Goal: Check status: Check status

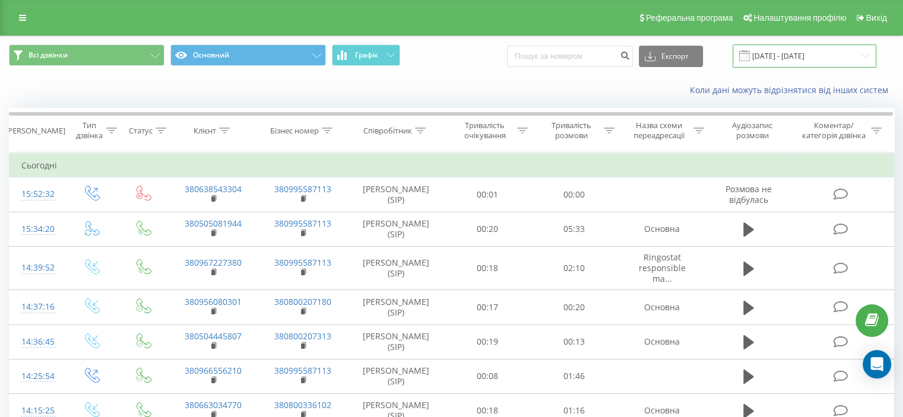
click at [800, 56] on input "[DATE] - [DATE]" at bounding box center [805, 56] width 144 height 23
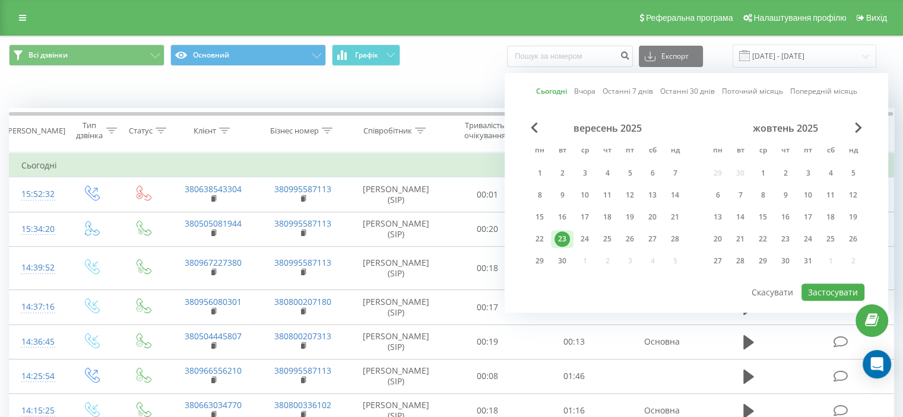
click at [564, 236] on div "23" at bounding box center [562, 239] width 15 height 15
click at [828, 286] on button "Застосувати" at bounding box center [833, 292] width 63 height 17
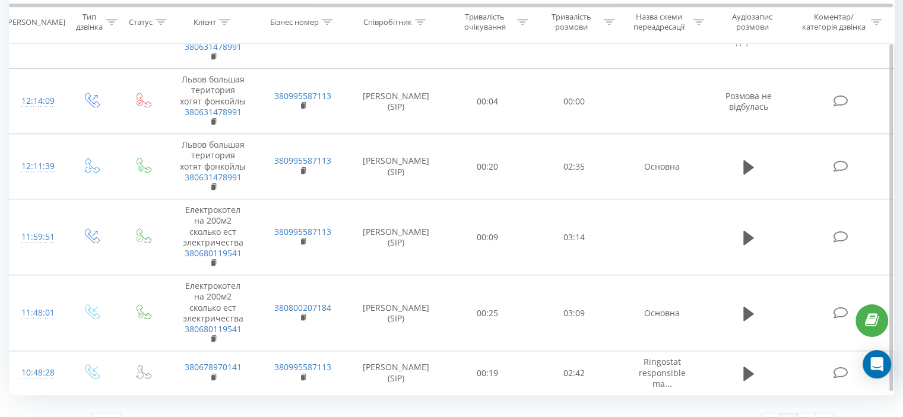
scroll to position [969, 0]
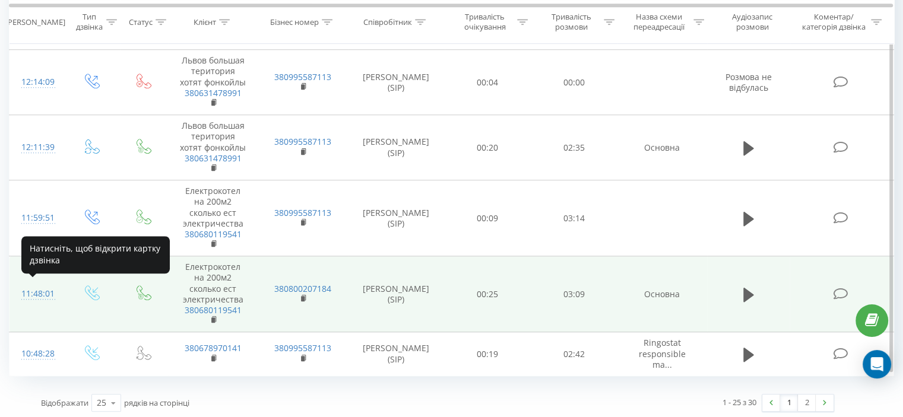
click at [37, 294] on div "11:48:01" at bounding box center [36, 294] width 31 height 23
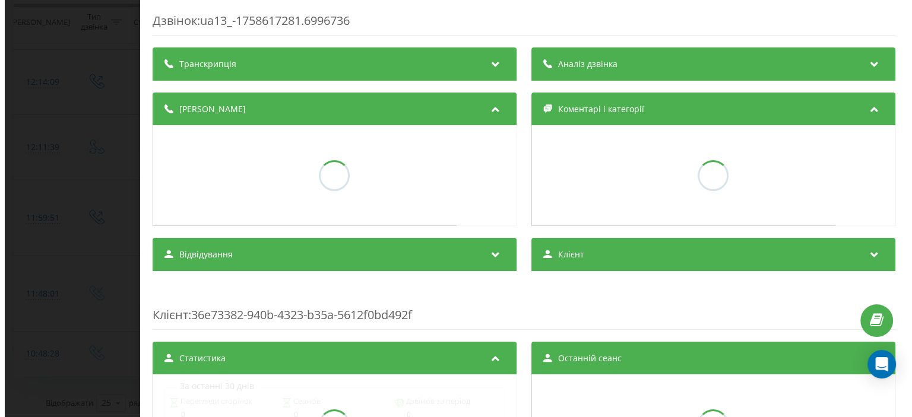
scroll to position [846, 0]
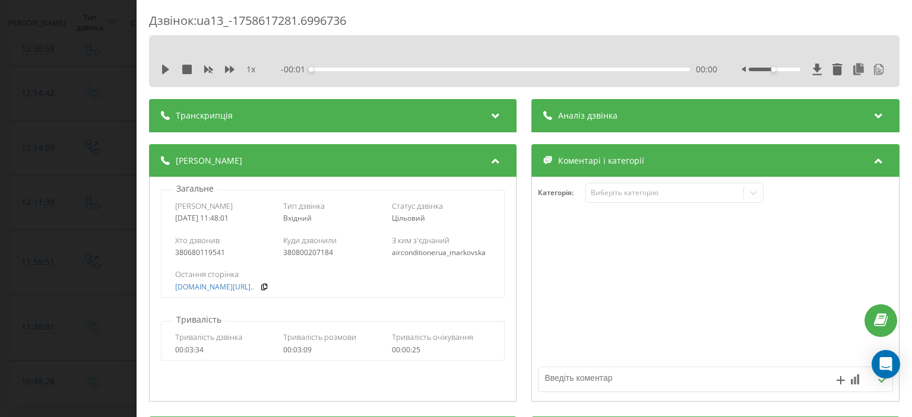
drag, startPoint x: 708, startPoint y: 116, endPoint x: 724, endPoint y: 126, distance: 19.3
click at [708, 115] on div "Аналіз дзвінка" at bounding box center [716, 115] width 368 height 33
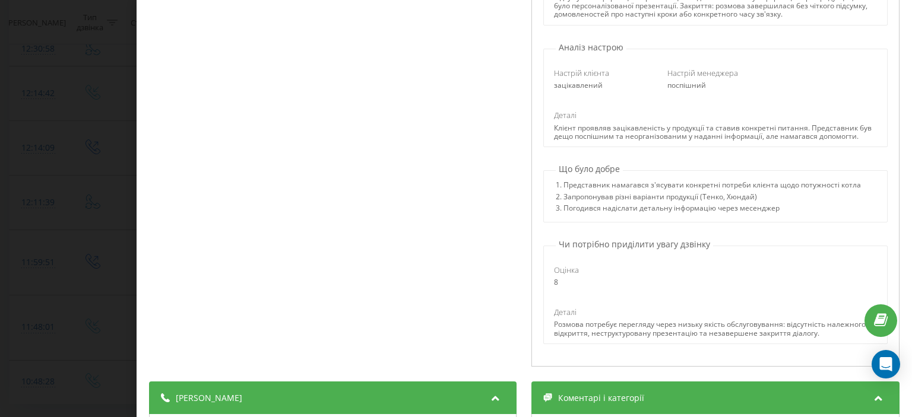
scroll to position [69, 0]
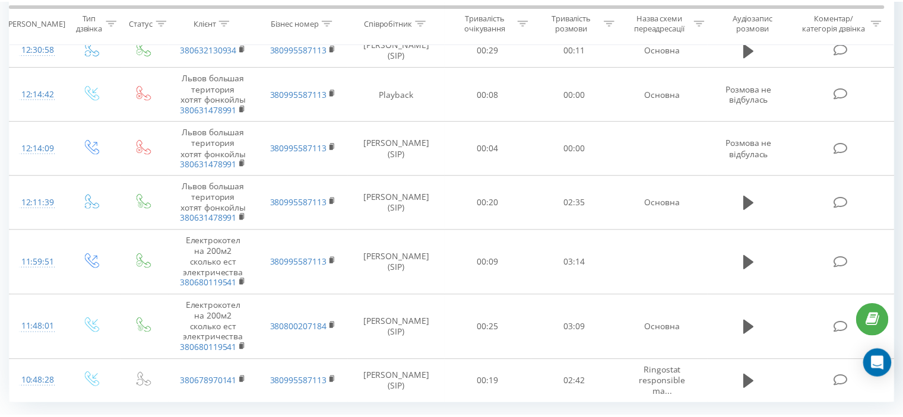
scroll to position [969, 0]
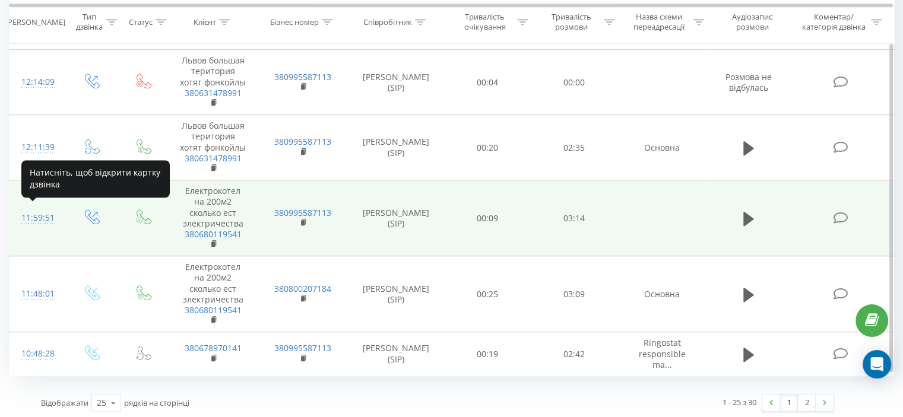
click at [42, 214] on div "11:59:51" at bounding box center [36, 218] width 31 height 23
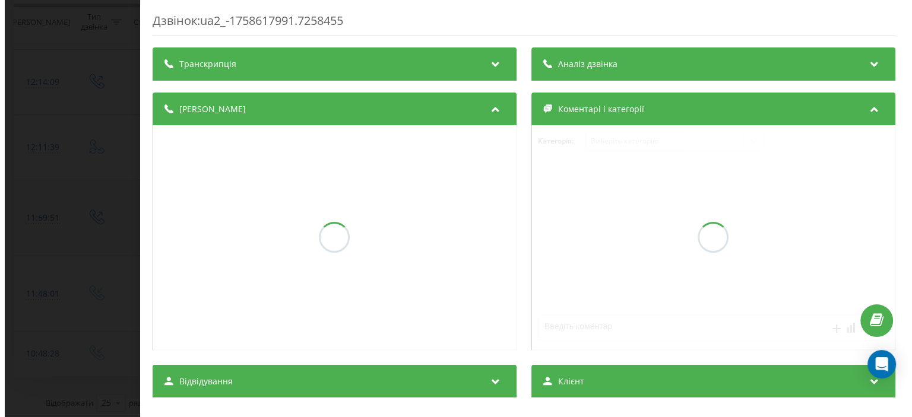
scroll to position [846, 0]
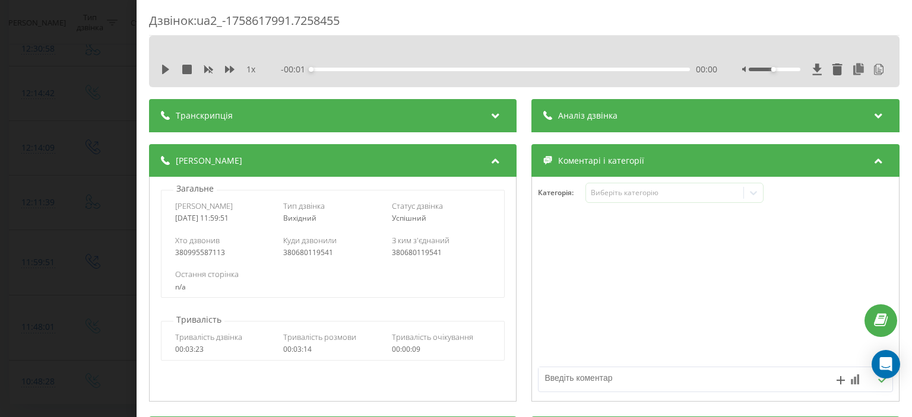
click at [686, 114] on div "Аналіз дзвінка" at bounding box center [716, 115] width 368 height 33
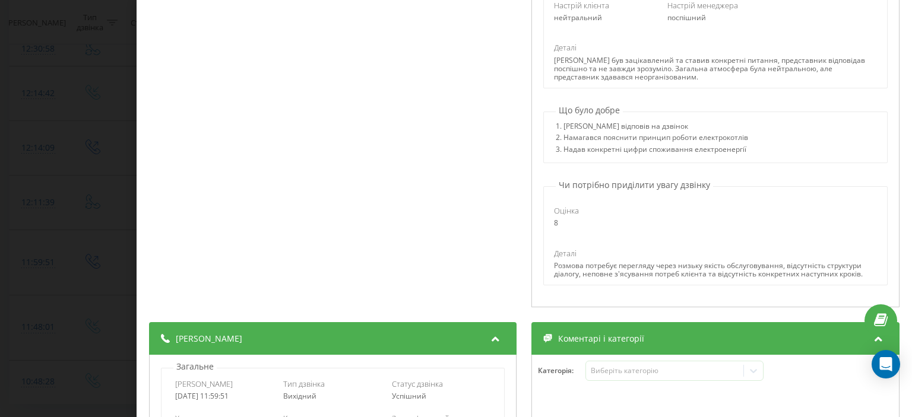
scroll to position [0, 0]
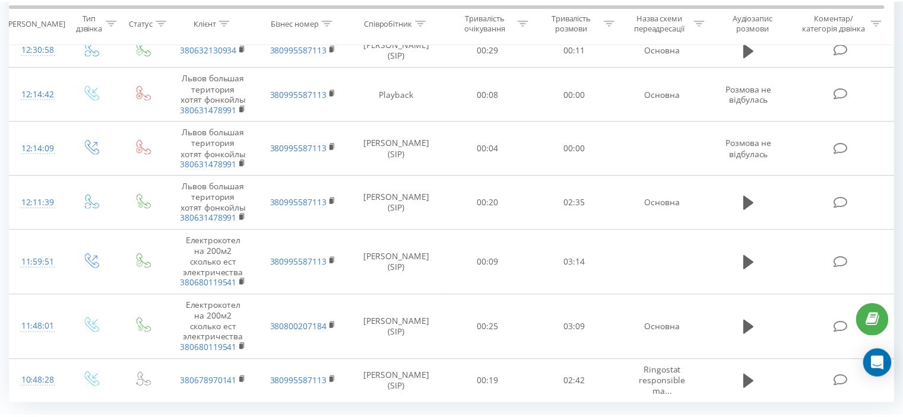
scroll to position [969, 0]
